Goal: Task Accomplishment & Management: Manage account settings

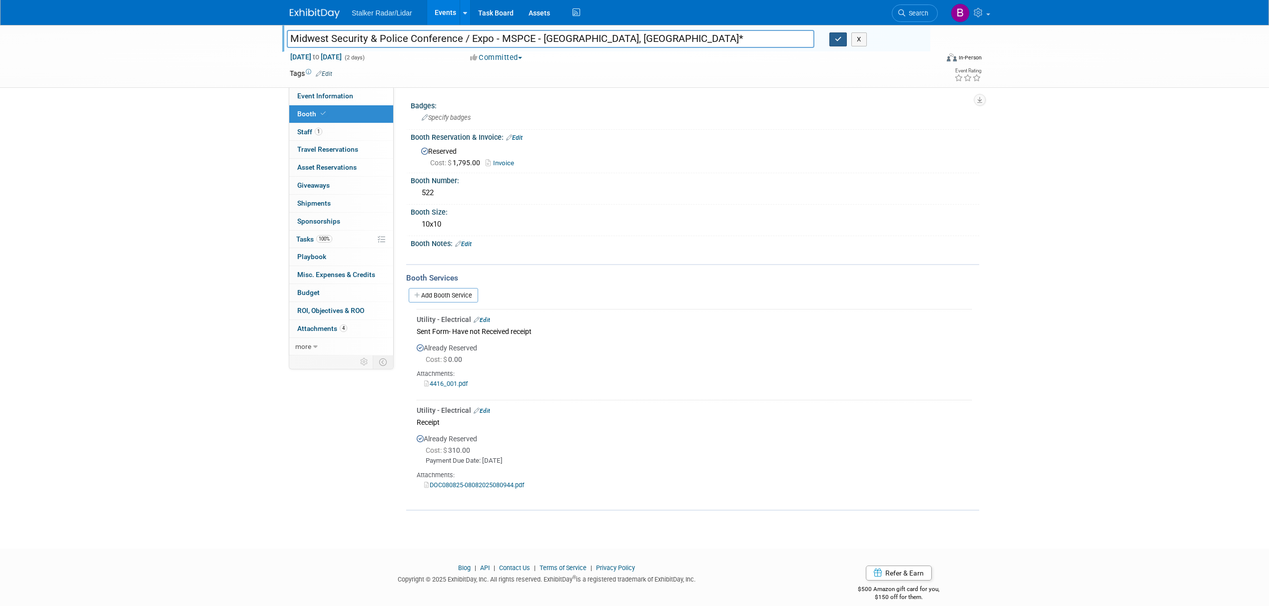
click at [836, 41] on icon "button" at bounding box center [838, 39] width 7 height 6
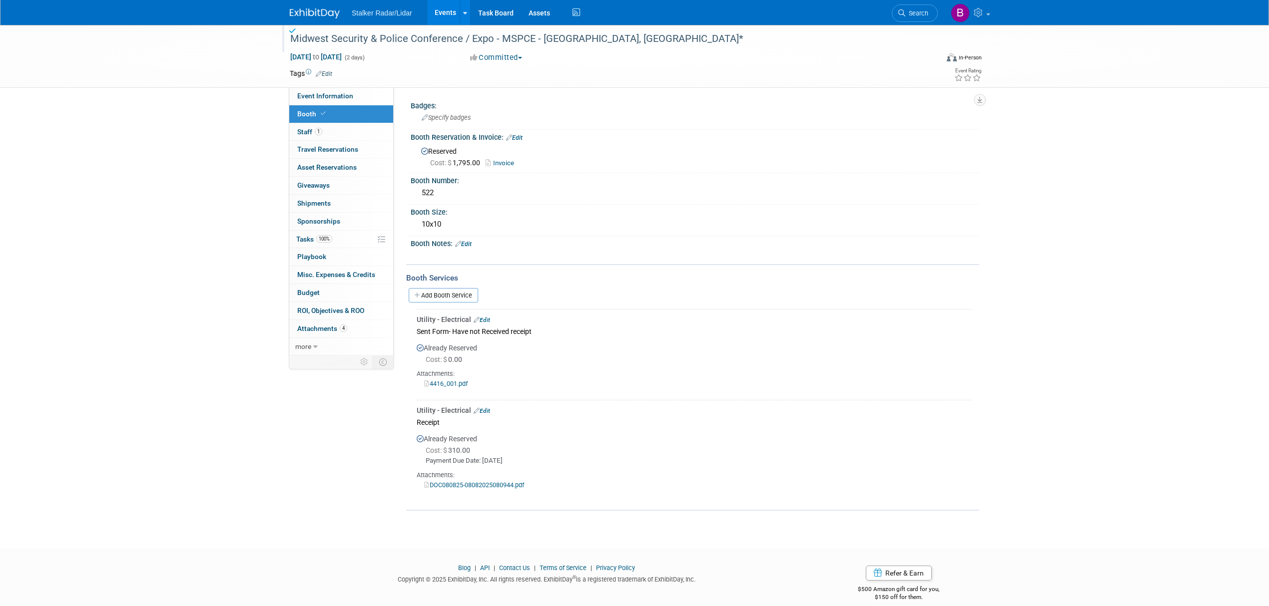
click at [434, 17] on link "Events" at bounding box center [445, 12] width 36 height 25
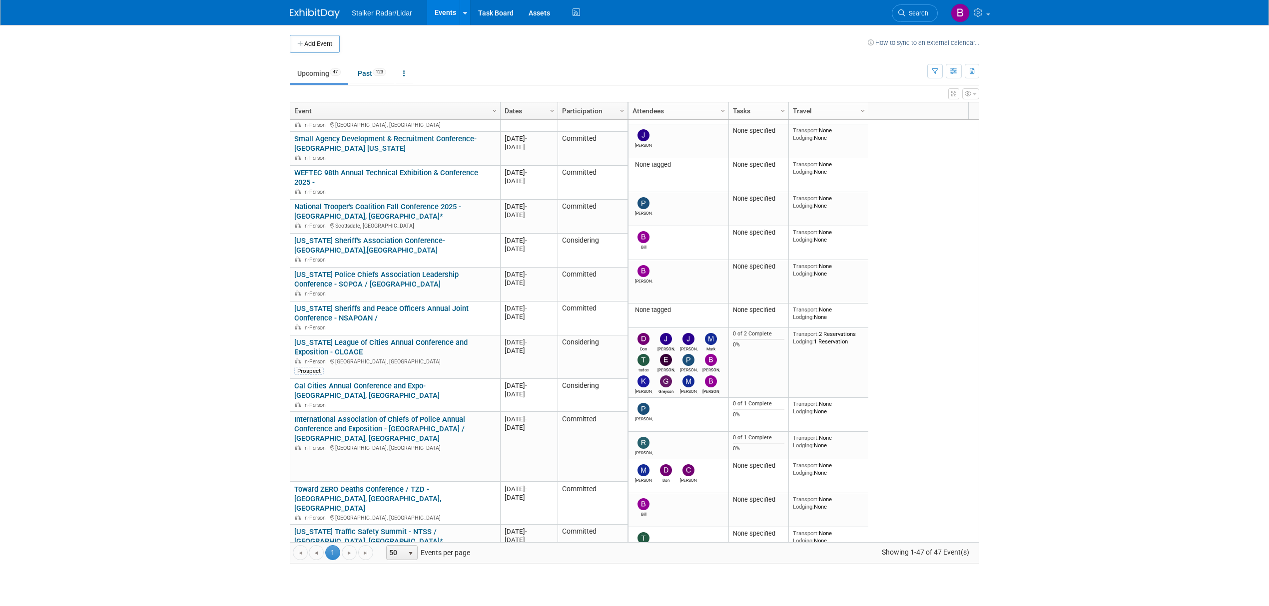
scroll to position [719, 0]
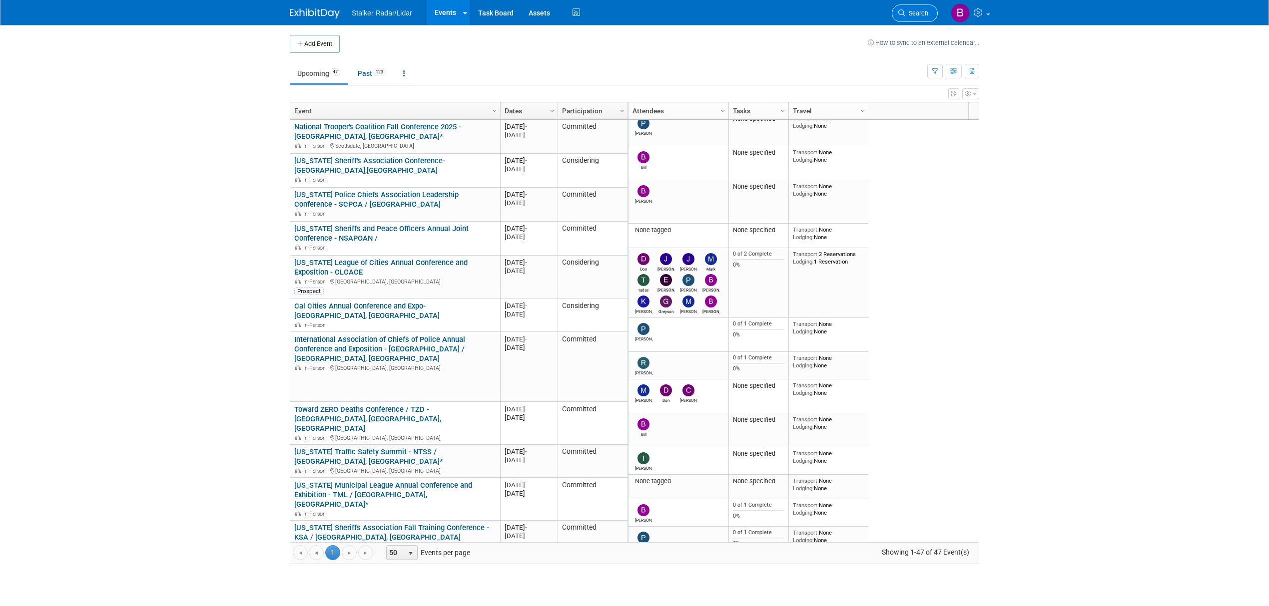
click at [909, 16] on span "Search" at bounding box center [916, 12] width 23 height 7
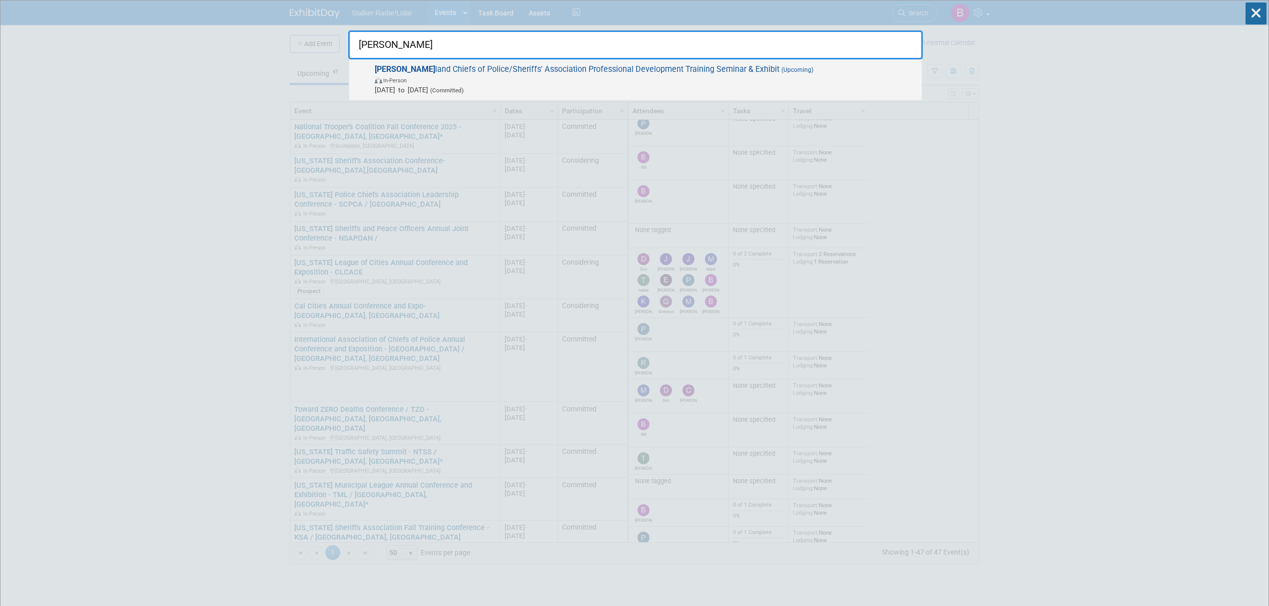
type input "mary"
click at [534, 72] on span "Mary land Chiefs of Police/Sheriffs' Association Professional Development Train…" at bounding box center [644, 79] width 545 height 30
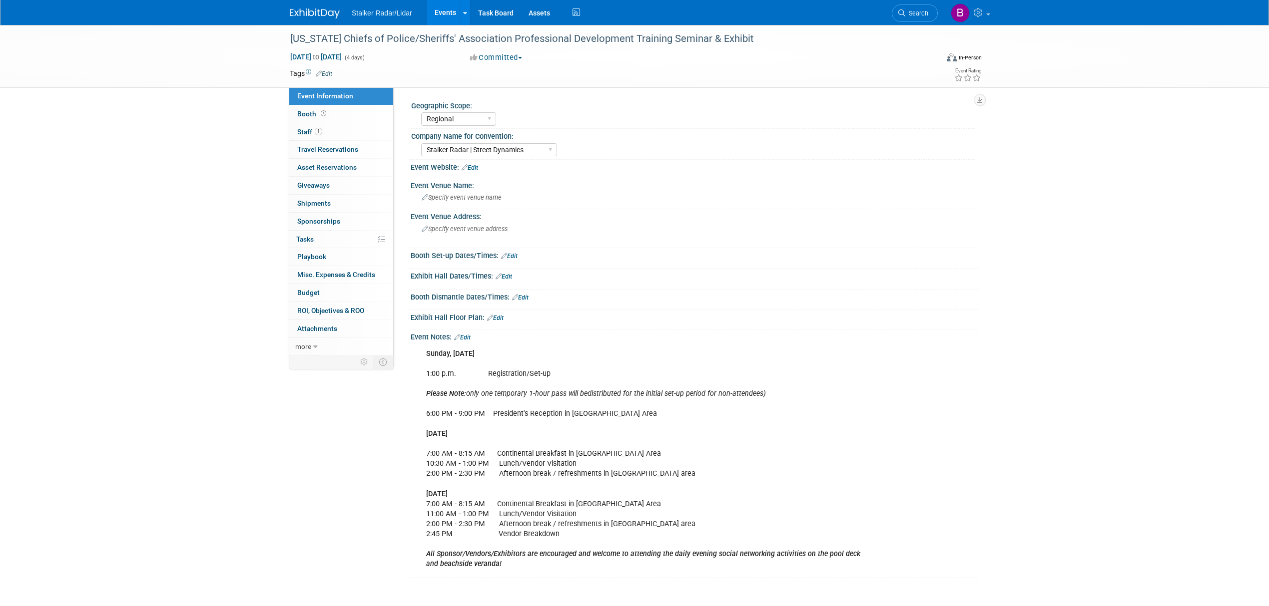
select select "Regional"
select select "Stalker Radar | Street Dynamics"
click at [349, 111] on link "Booth" at bounding box center [341, 113] width 104 height 17
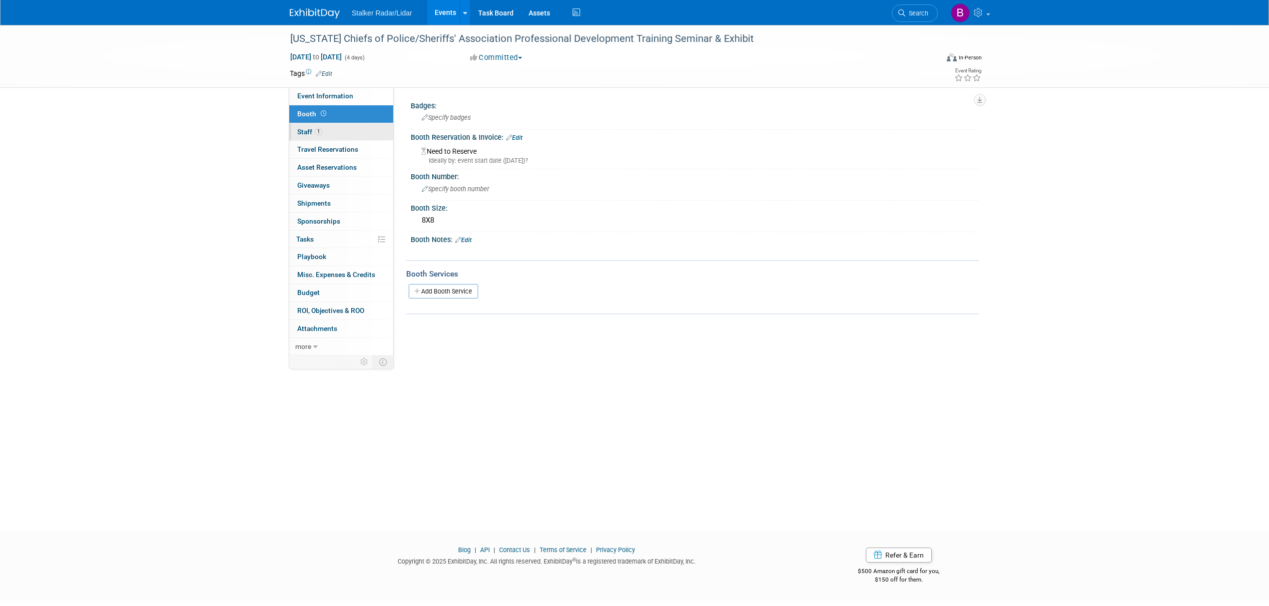
click at [328, 134] on link "1 Staff 1" at bounding box center [341, 131] width 104 height 17
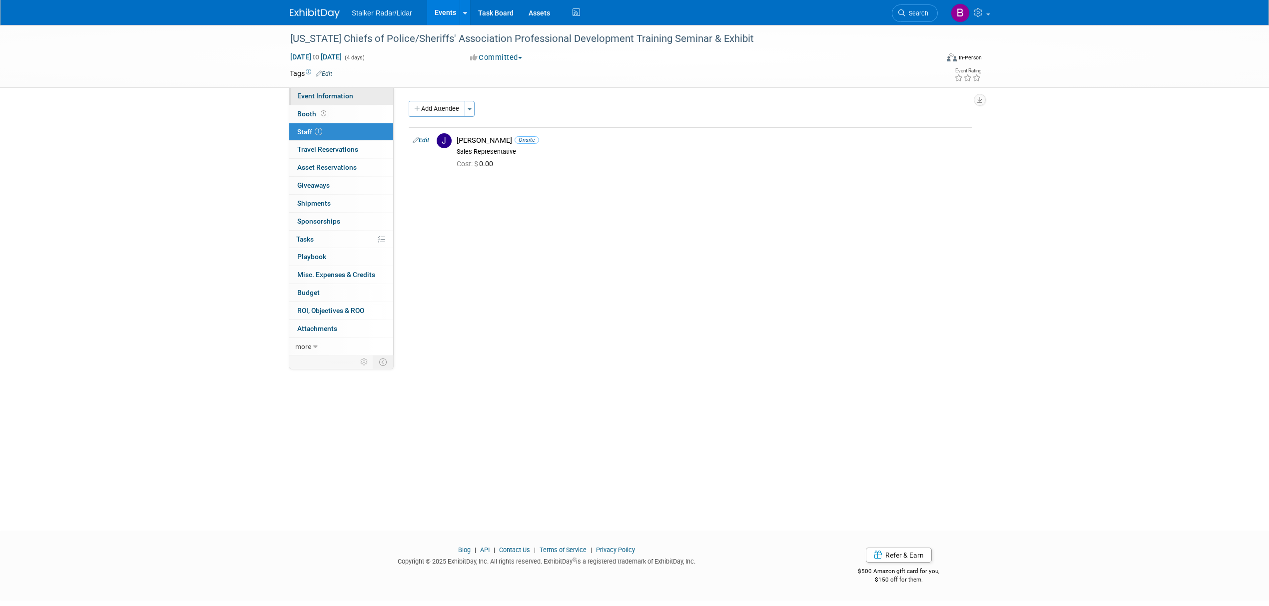
click at [322, 94] on span "Event Information" at bounding box center [325, 96] width 56 height 8
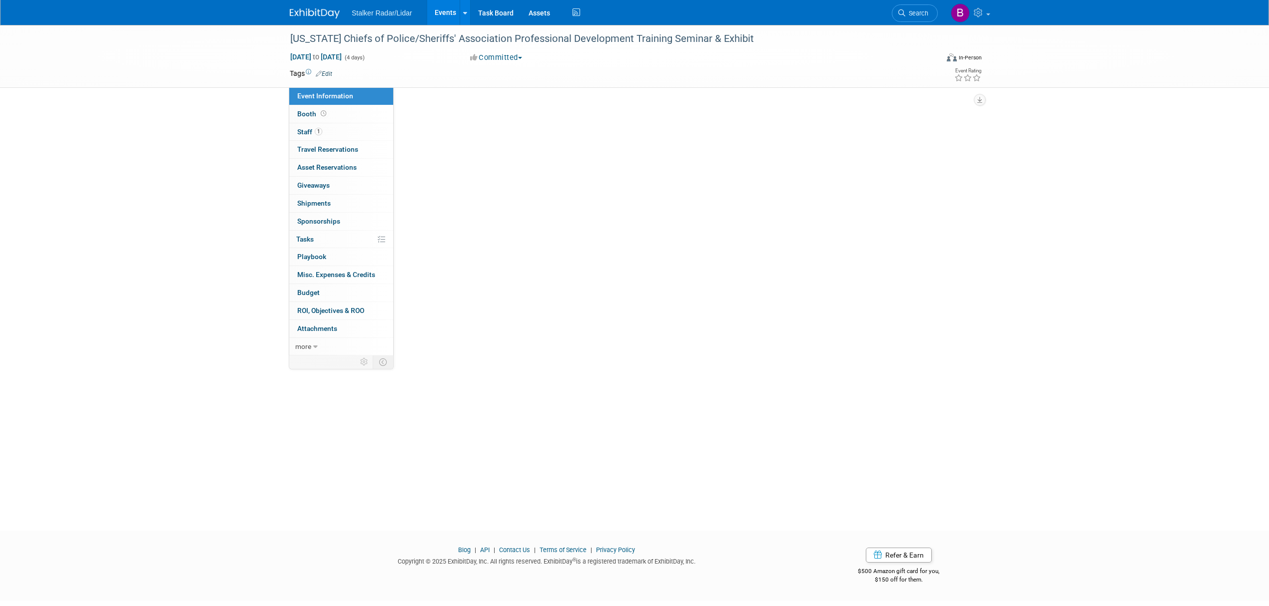
select select "Regional"
select select "Stalker Radar | Street Dynamics"
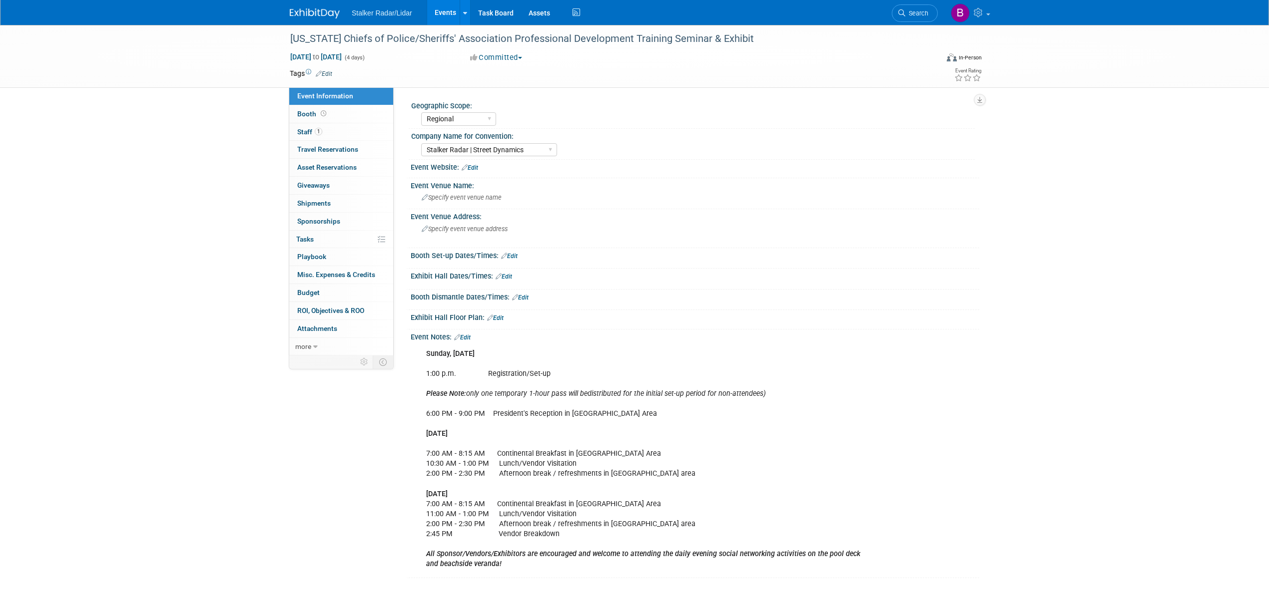
drag, startPoint x: 414, startPoint y: 104, endPoint x: 461, endPoint y: 103, distance: 48.0
click at [461, 103] on div "Geographic Scope:" at bounding box center [692, 104] width 563 height 12
click at [626, 110] on div "Regional National International" at bounding box center [697, 118] width 553 height 16
click at [519, 54] on button "Committed" at bounding box center [495, 57] width 59 height 10
click at [518, 97] on link "Not Going" at bounding box center [506, 102] width 79 height 14
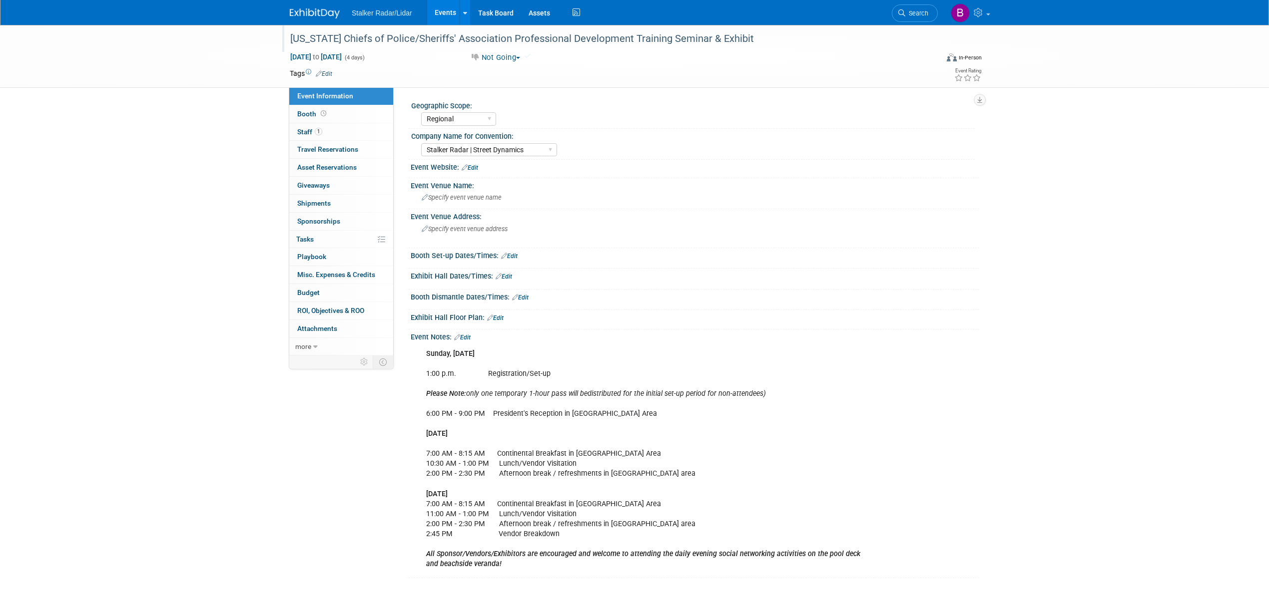
click at [602, 44] on div "[US_STATE] Chiefs of Police/Sheriffs' Association Professional Development Trai…" at bounding box center [605, 39] width 636 height 18
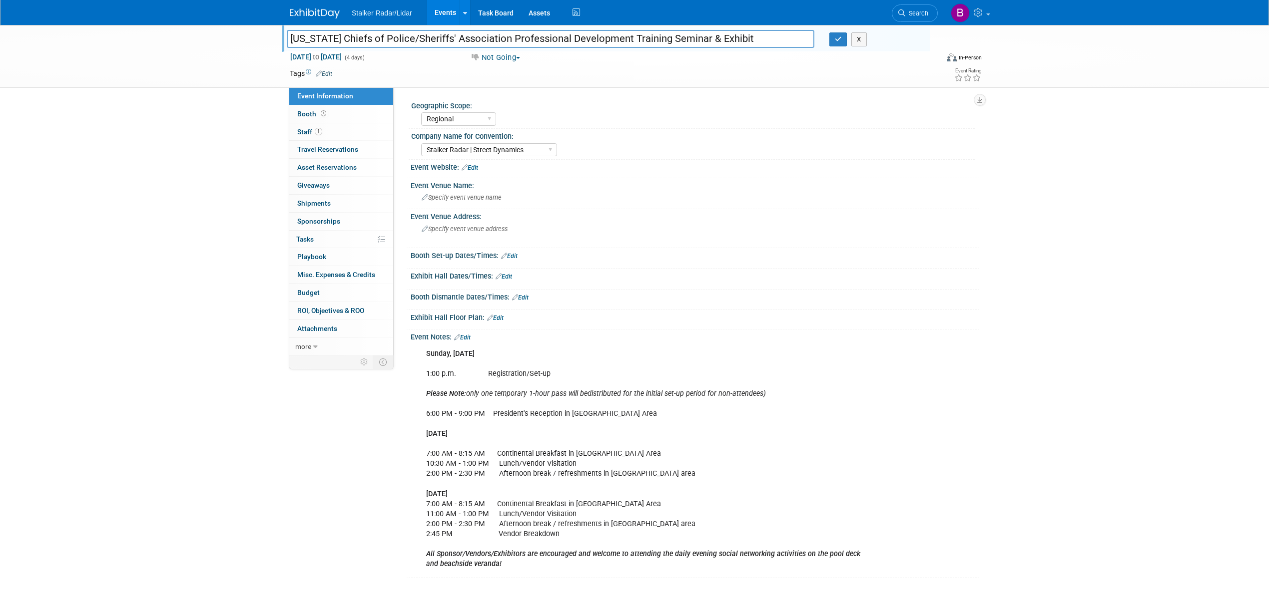
click at [760, 41] on input "[US_STATE] Chiefs of Police/Sheriffs' Association Professional Development Trai…" at bounding box center [550, 38] width 527 height 17
type input "[US_STATE] Chiefs of Police/Sheriffs' Association Professional Development Trai…"
click at [835, 42] on icon "button" at bounding box center [838, 39] width 7 height 6
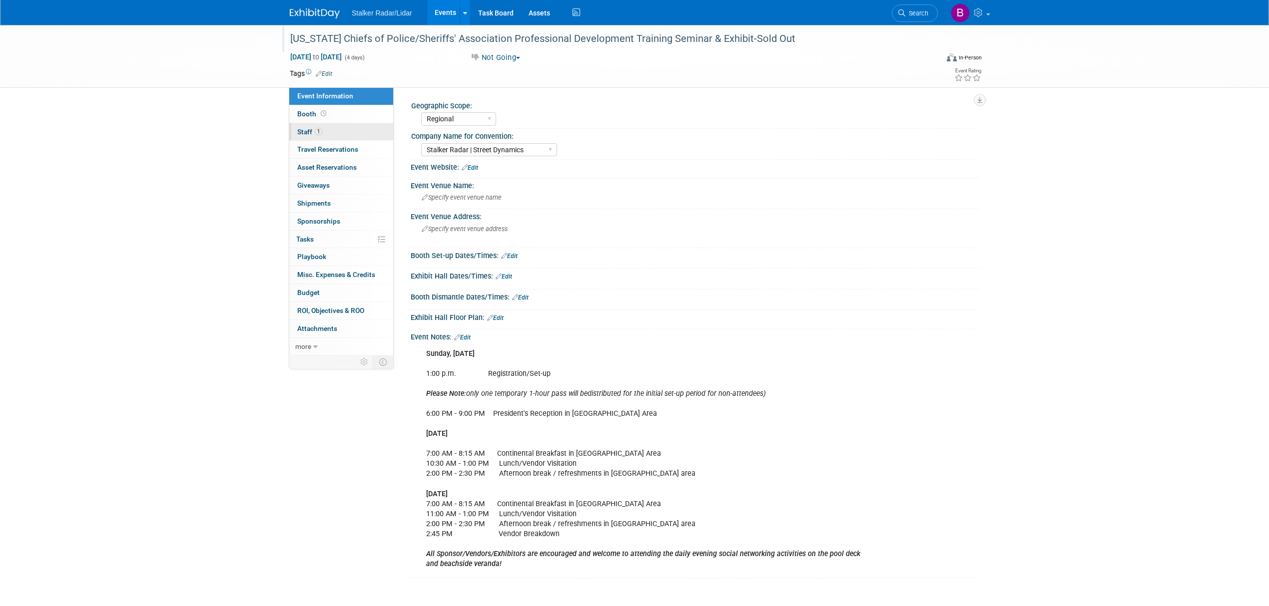
click at [308, 131] on span "Staff 1" at bounding box center [309, 132] width 25 height 8
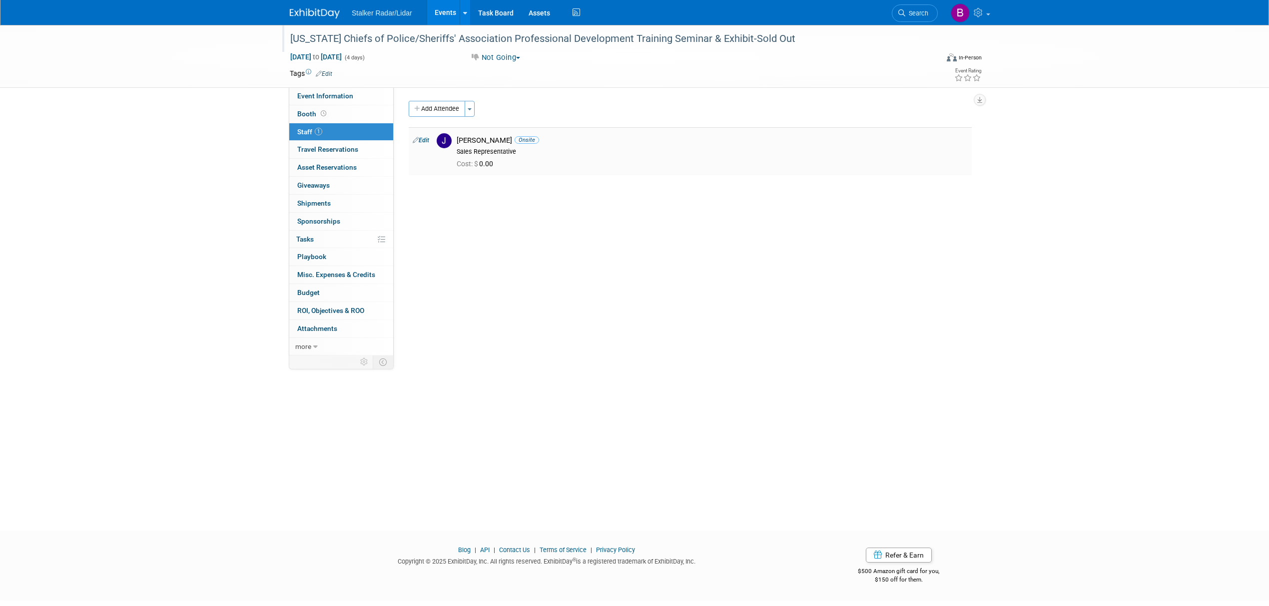
click at [421, 145] on td "Edit" at bounding box center [421, 151] width 24 height 48
click at [424, 142] on link "Edit" at bounding box center [421, 140] width 16 height 7
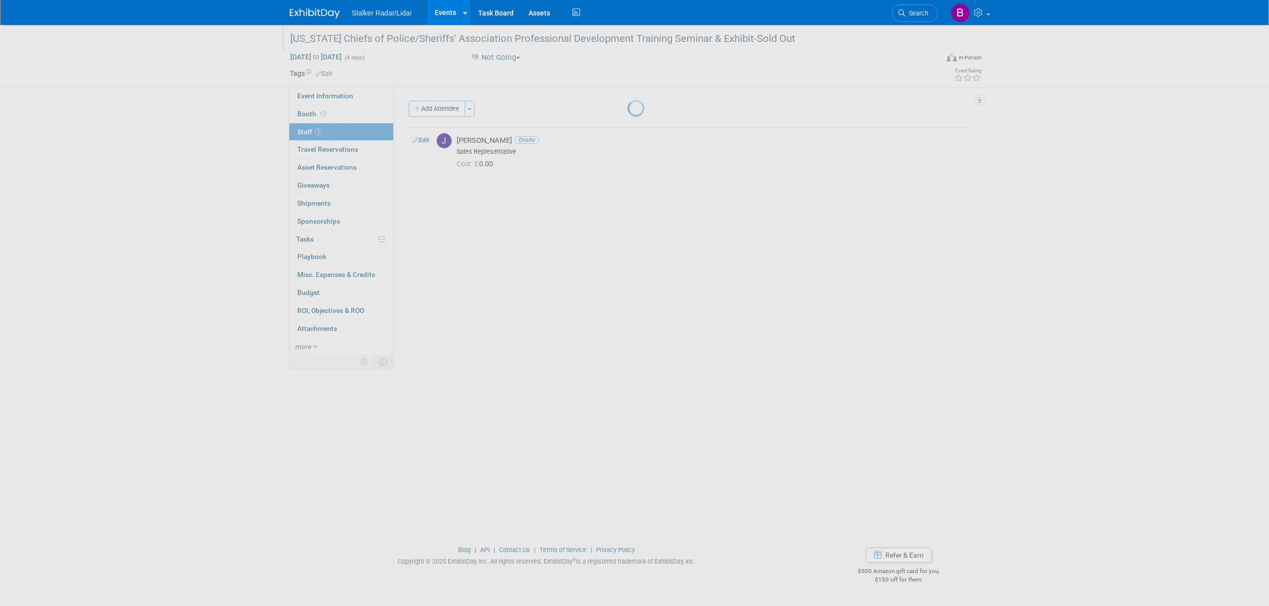
select select "1719fad4-a806-48b1-b822-12e2f7df8f4b"
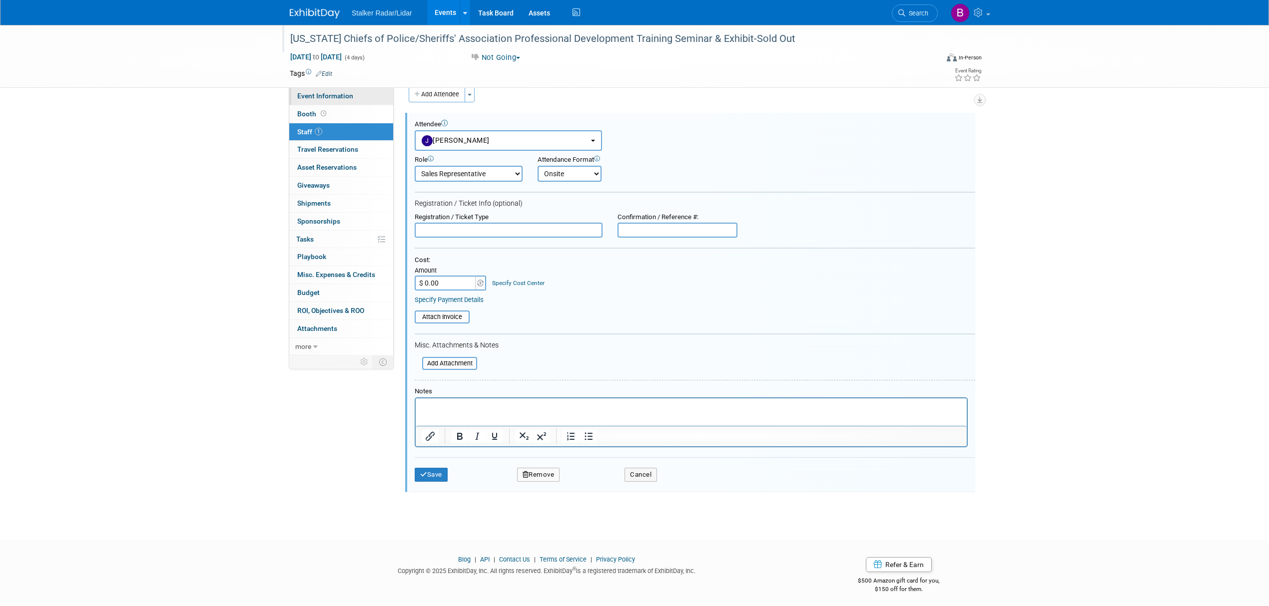
click at [344, 96] on span "Event Information" at bounding box center [325, 96] width 56 height 8
select select "Regional"
select select "Stalker Radar | Street Dynamics"
